Goal: Check status

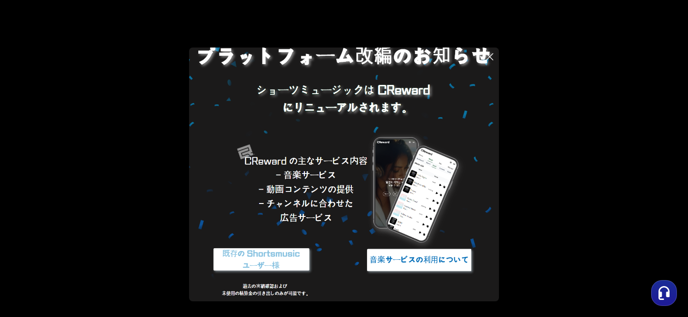
scroll to position [56, 0]
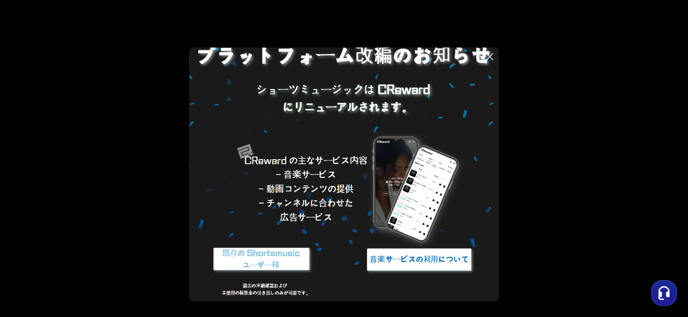
click at [298, 257] on img at bounding box center [261, 259] width 115 height 35
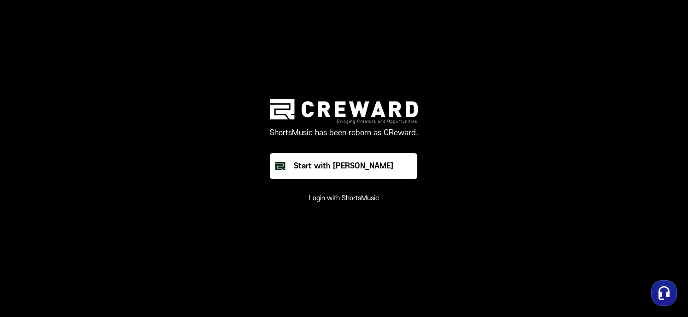
click at [353, 196] on button "Login with ShortsMusic" at bounding box center [344, 198] width 70 height 9
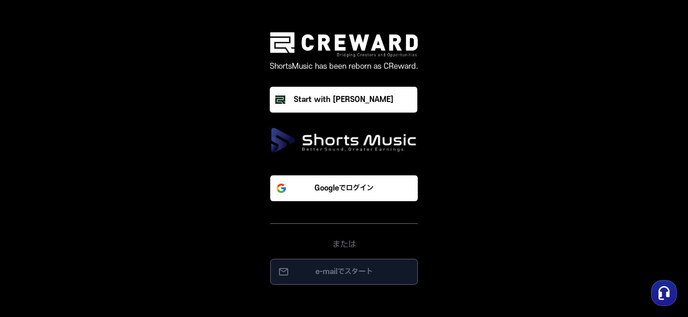
click at [350, 272] on p "e-mailでスタート" at bounding box center [344, 271] width 128 height 11
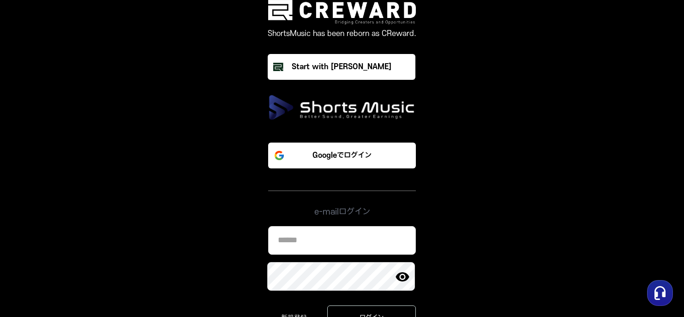
click at [325, 244] on input at bounding box center [342, 240] width 148 height 29
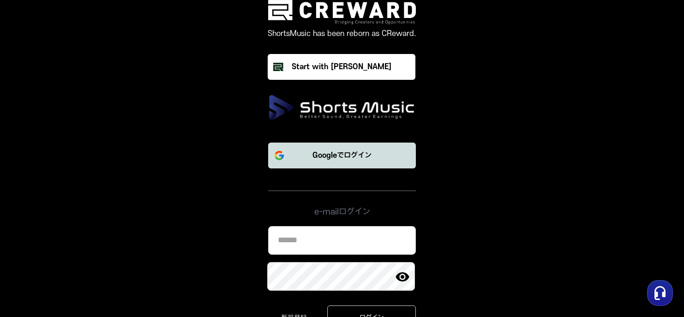
click at [319, 144] on button "Googleでログイン" at bounding box center [342, 156] width 148 height 26
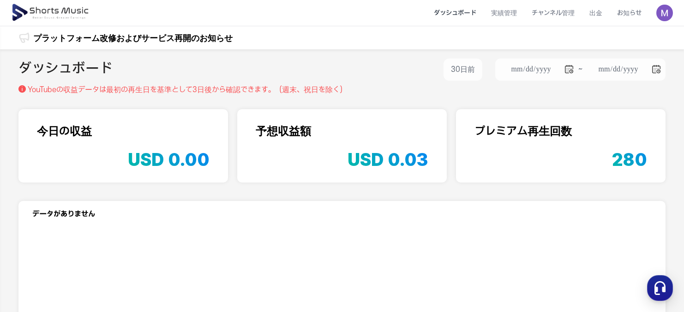
click at [394, 87] on div "**********" at bounding box center [341, 77] width 647 height 37
click at [507, 17] on li "実績管理" at bounding box center [503, 13] width 41 height 24
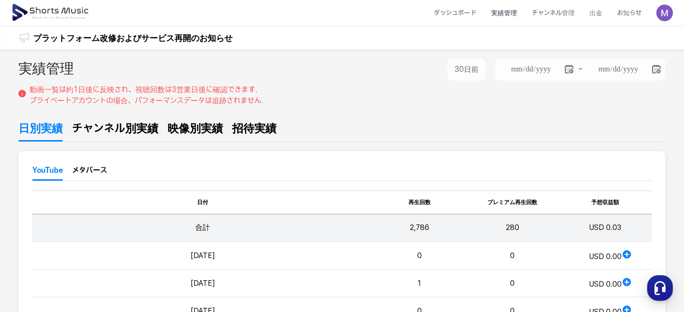
click at [118, 133] on span "チャンネル別実績" at bounding box center [115, 128] width 86 height 17
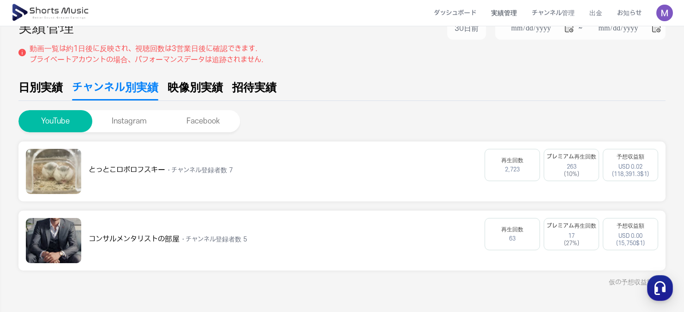
scroll to position [61, 0]
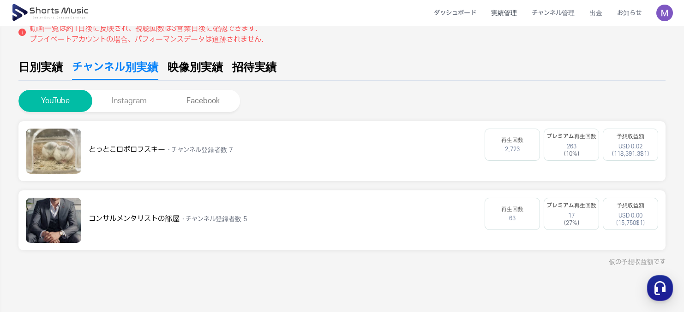
click at [131, 103] on button "Instagram" at bounding box center [129, 101] width 74 height 22
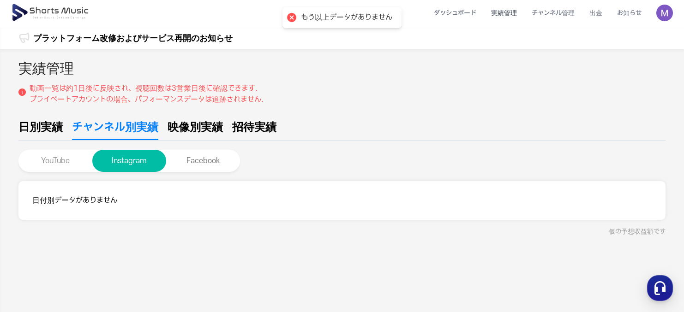
click at [72, 159] on button "YouTube" at bounding box center [55, 161] width 74 height 22
